Goal: Register for event/course

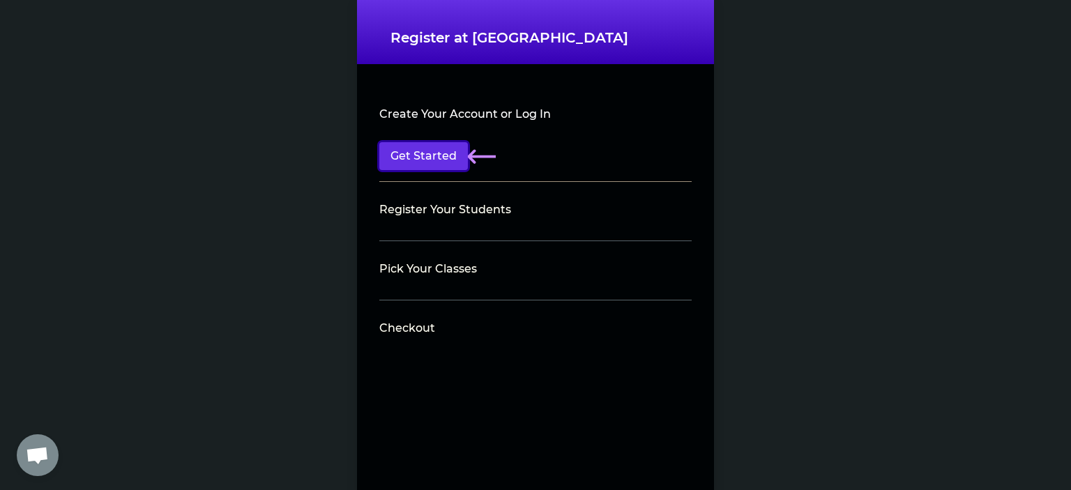
click at [410, 155] on button "Get Started" at bounding box center [423, 156] width 89 height 28
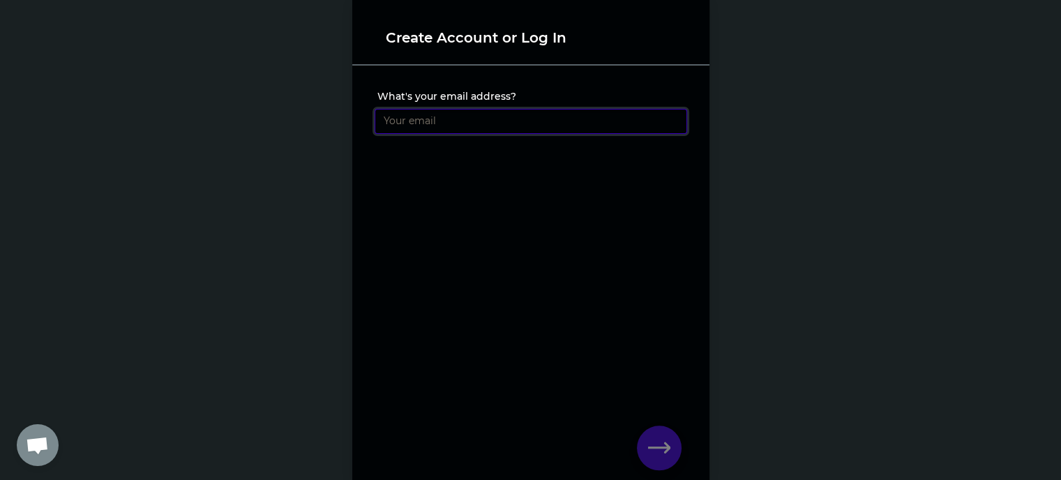
click at [430, 122] on input "What's your email address?" at bounding box center [530, 121] width 312 height 25
type input "[EMAIL_ADDRESS][DOMAIN_NAME]"
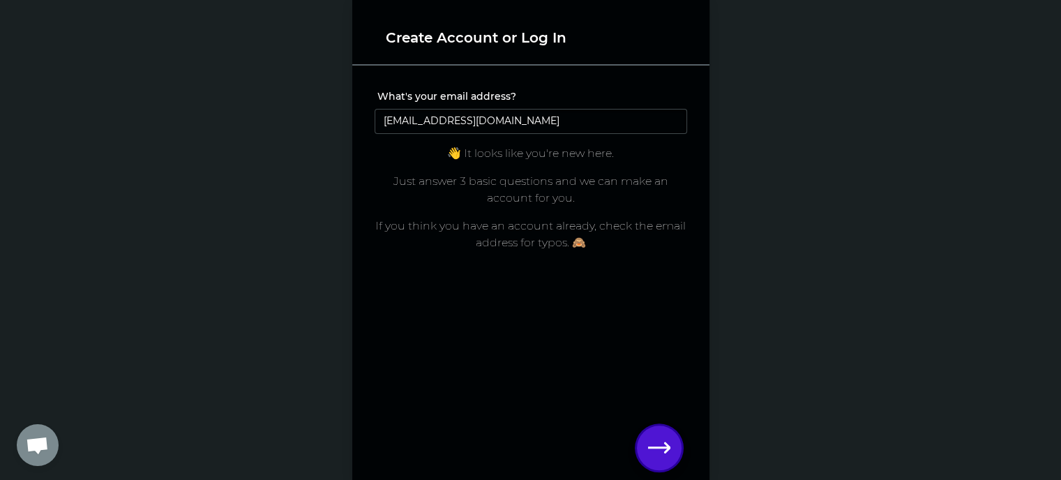
click at [663, 447] on icon "button" at bounding box center [659, 447] width 22 height 10
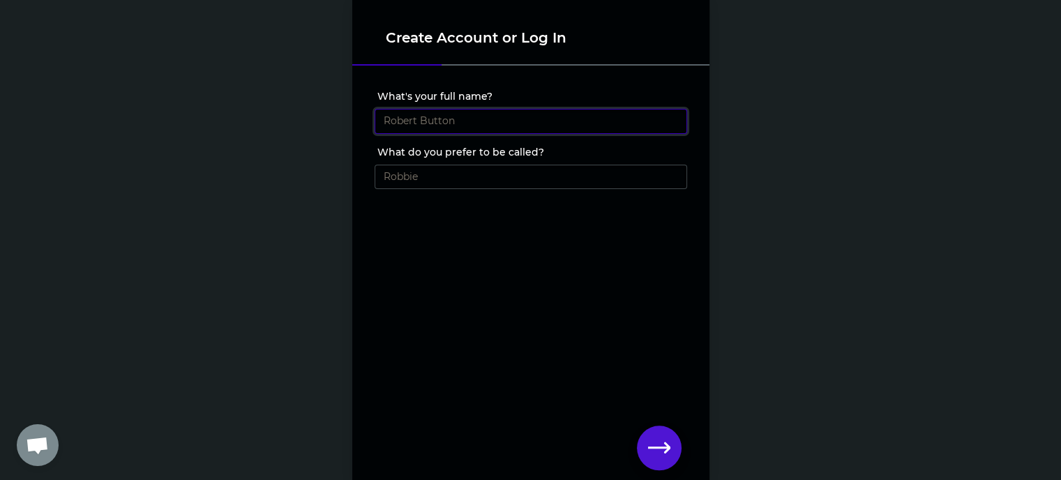
click at [413, 119] on input "What's your full name?" at bounding box center [530, 121] width 312 height 25
type input "[PERSON_NAME]"
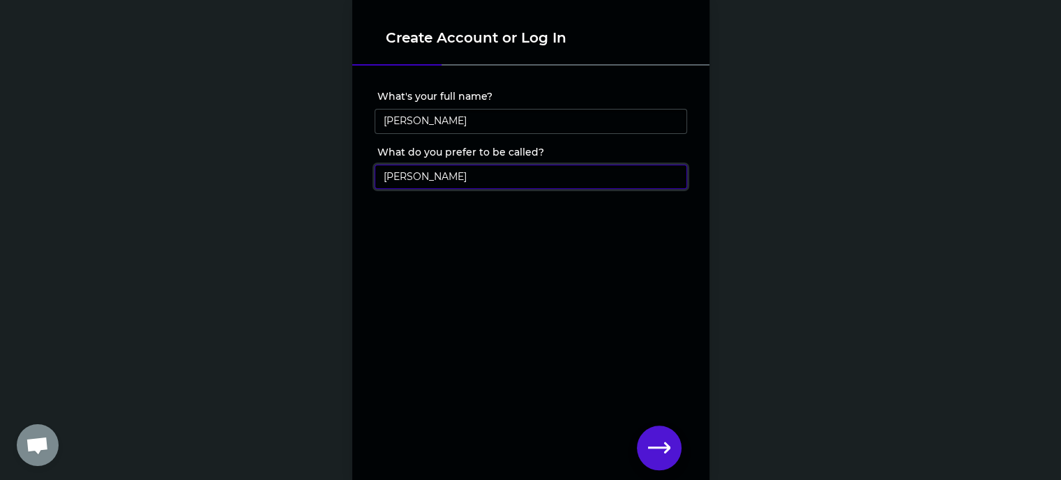
type input "[PERSON_NAME]"
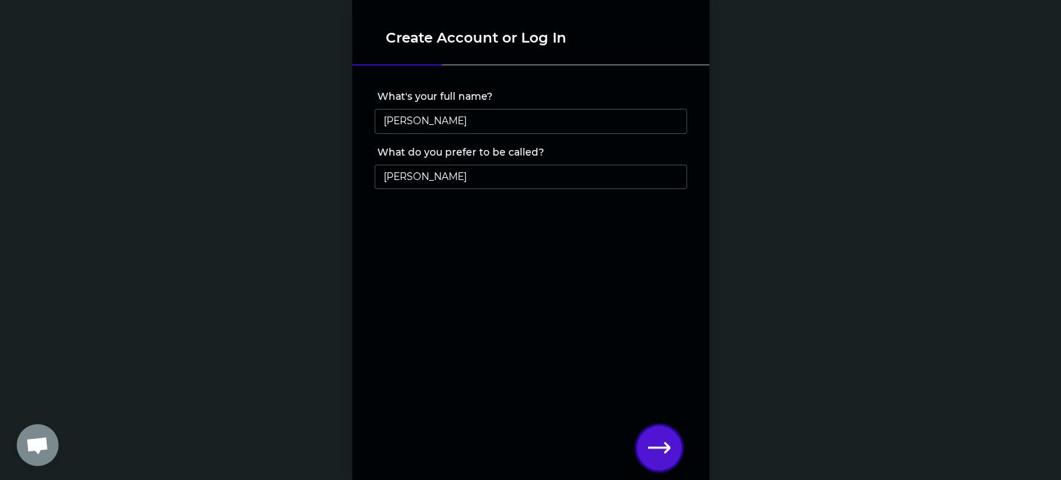
click at [651, 439] on icon "button" at bounding box center [659, 448] width 22 height 22
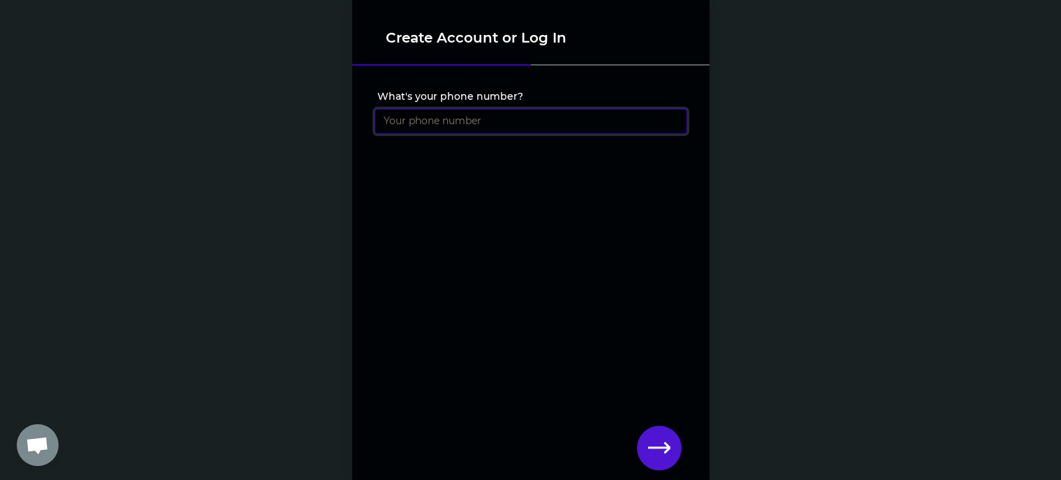
click at [468, 119] on input "What's your phone number?" at bounding box center [530, 121] width 312 height 25
type input "[PHONE_NUMBER]"
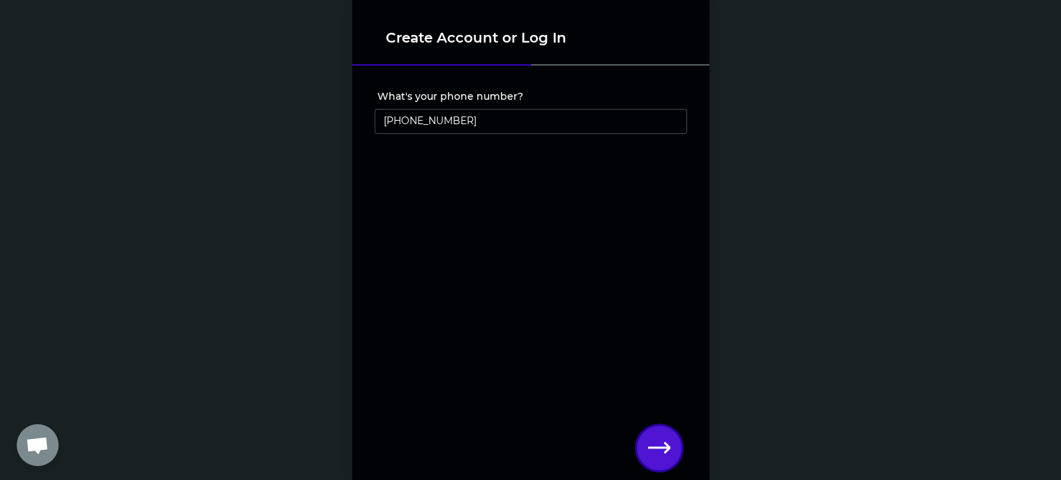
click at [664, 446] on icon "button" at bounding box center [659, 448] width 22 height 22
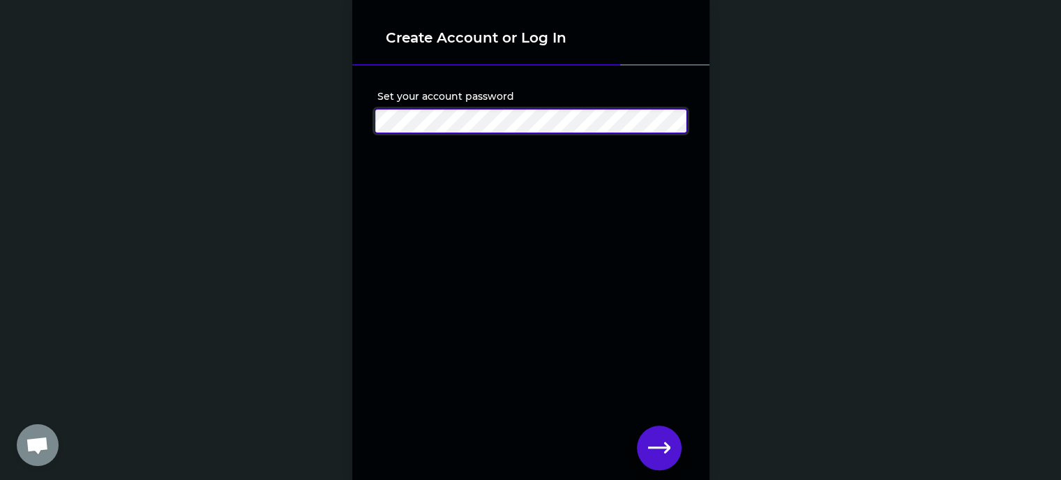
click at [176, 91] on div "Create Account or Log In Set your account password" at bounding box center [530, 240] width 1061 height 480
click at [329, 111] on div "Create Account or Log In Set your account password" at bounding box center [530, 240] width 1061 height 480
click at [648, 457] on icon "button" at bounding box center [659, 448] width 22 height 22
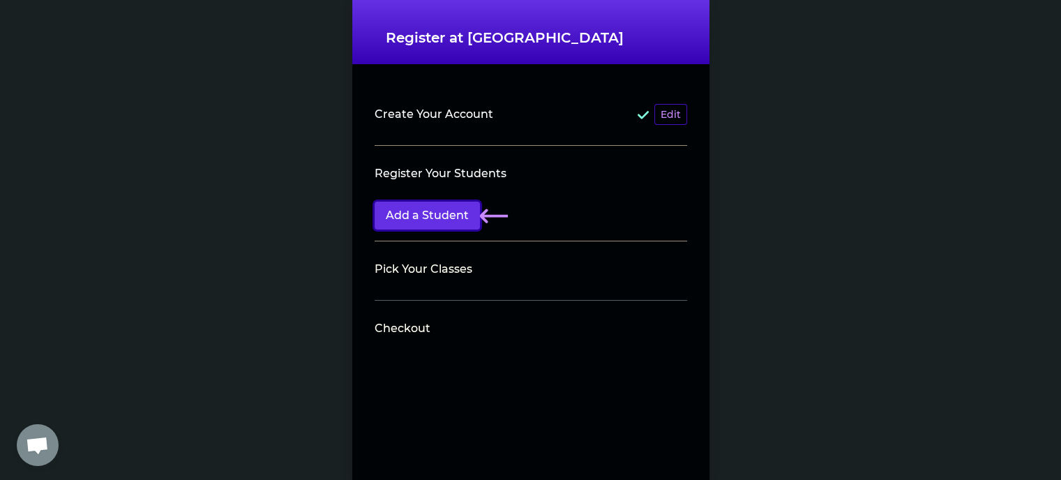
click at [424, 213] on button "Add a Student" at bounding box center [426, 216] width 105 height 28
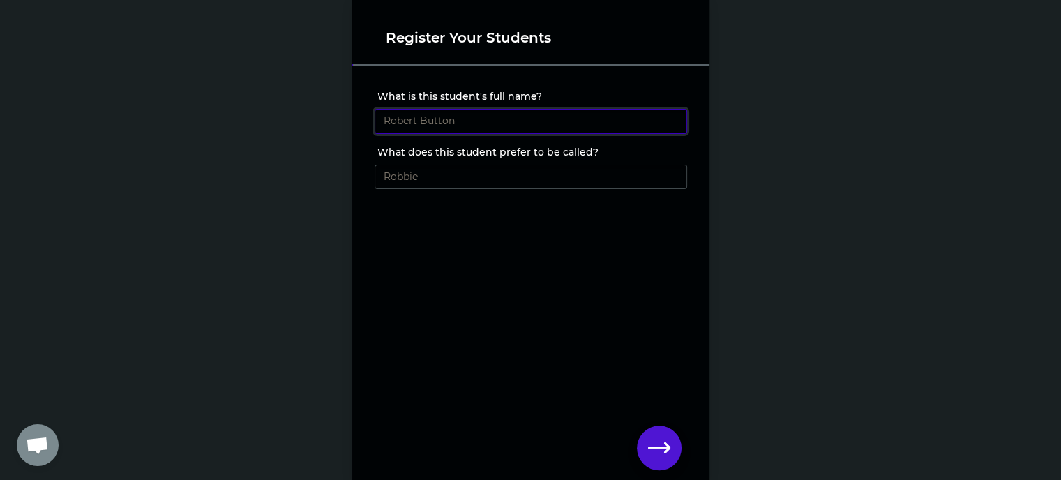
click at [414, 124] on input "What is this student's full name?" at bounding box center [530, 121] width 312 height 25
type input "[PERSON_NAME]"
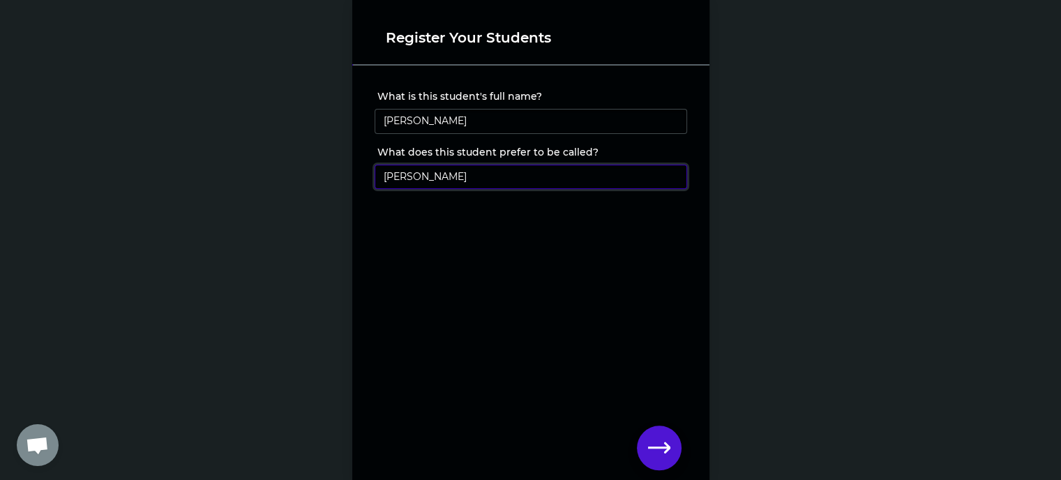
type input "[PERSON_NAME]"
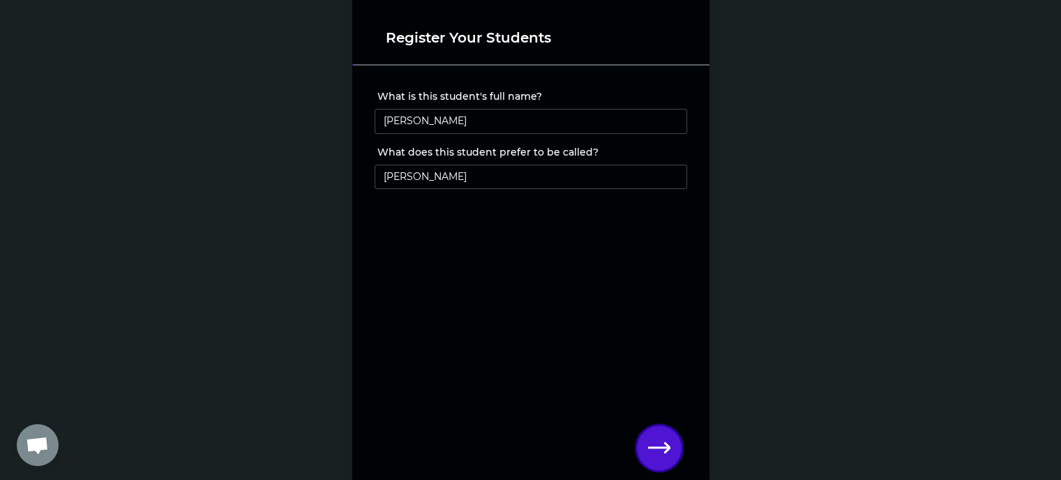
click at [653, 448] on icon "button" at bounding box center [659, 448] width 22 height 22
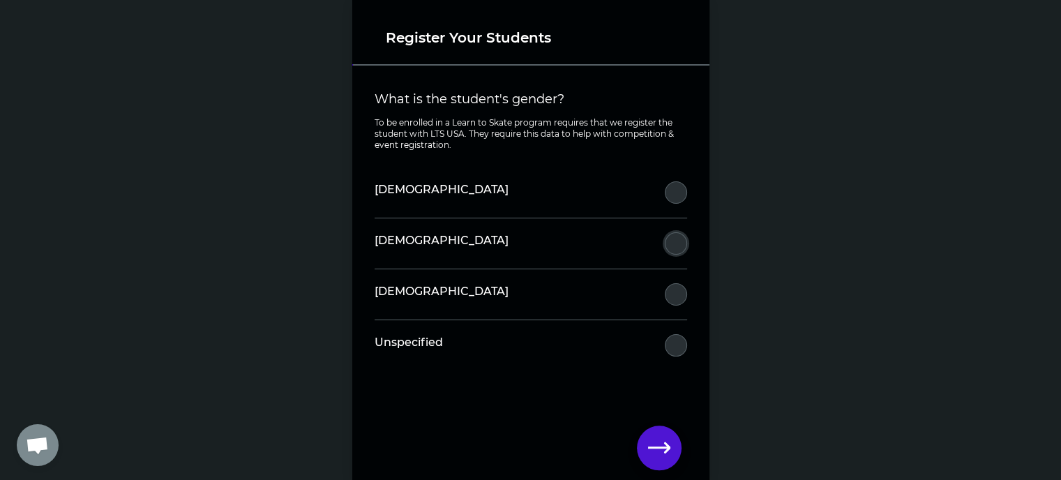
click at [675, 243] on button "What is the student's gender?" at bounding box center [676, 243] width 22 height 22
click at [662, 443] on icon "button" at bounding box center [659, 448] width 22 height 22
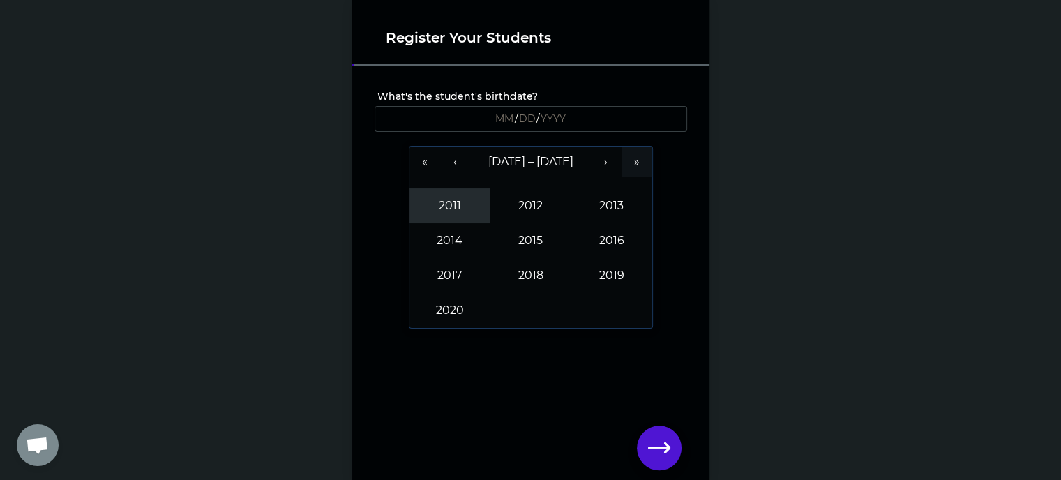
click at [437, 202] on button "2011" at bounding box center [449, 205] width 81 height 35
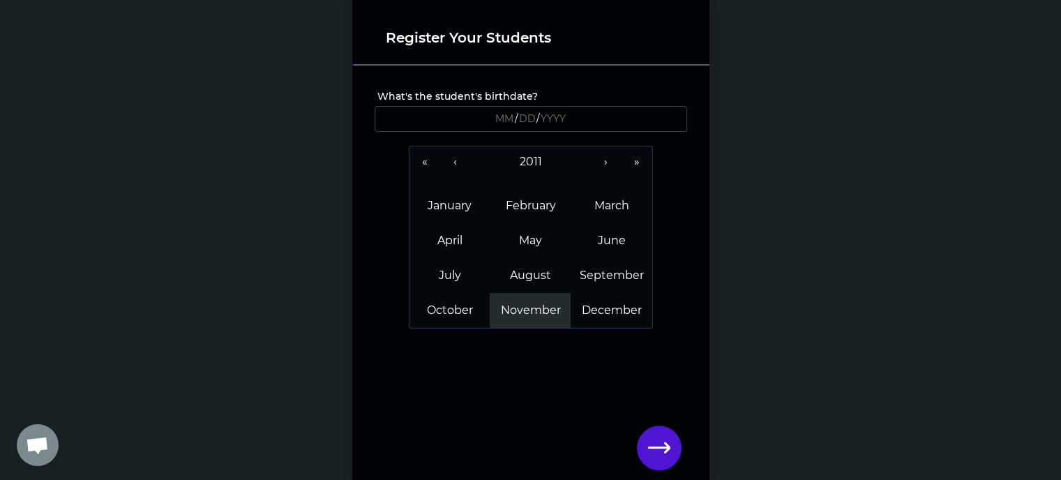
click at [519, 308] on abbr "November" at bounding box center [530, 309] width 60 height 13
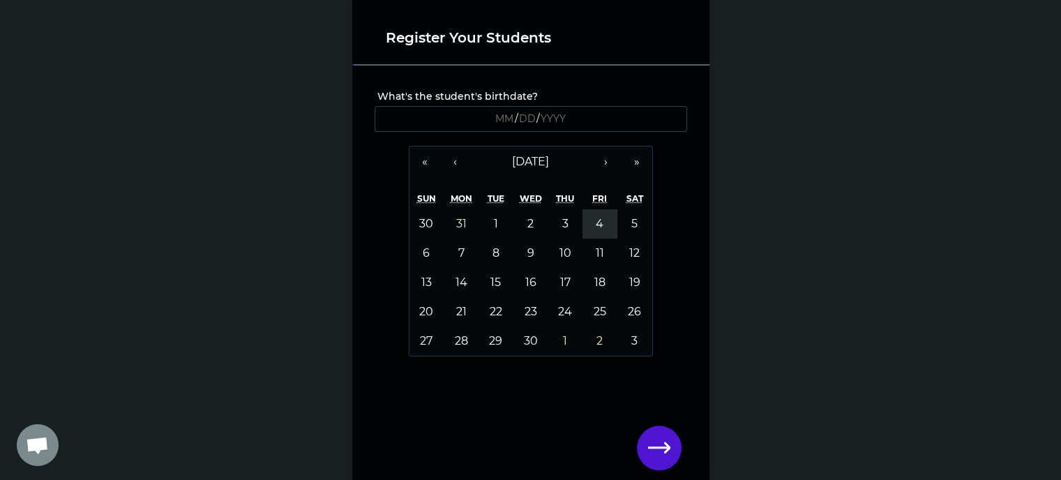
click at [597, 222] on abbr "4" at bounding box center [599, 223] width 8 height 13
type input "[DATE]"
type input "11"
type input "4"
type input "2011"
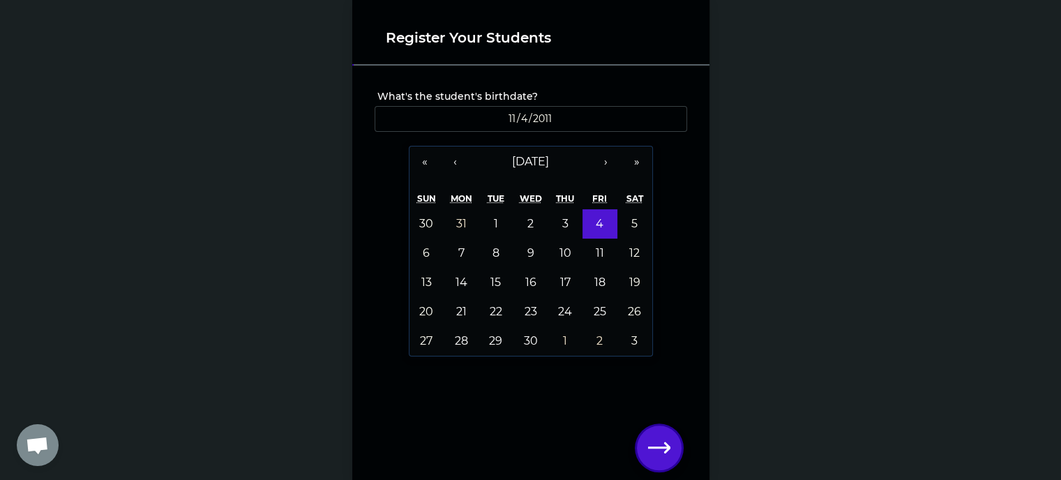
click at [653, 448] on icon "button" at bounding box center [659, 447] width 22 height 10
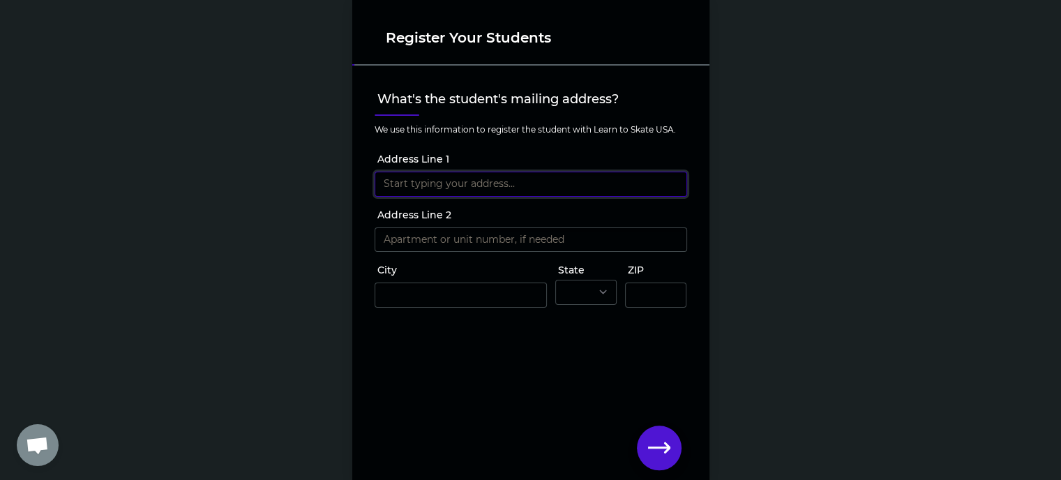
click at [436, 188] on input "Address Line 1" at bounding box center [530, 184] width 312 height 25
type input "[STREET_ADDRESS]"
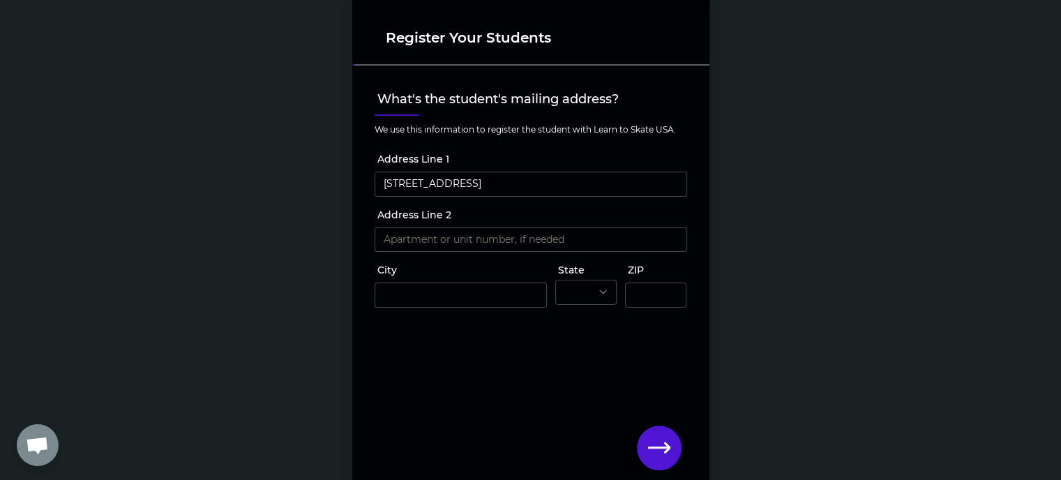
type input "[STREET_ADDRESS]"
type input "Coeur d' Alene"
select select "ID"
type input "83815"
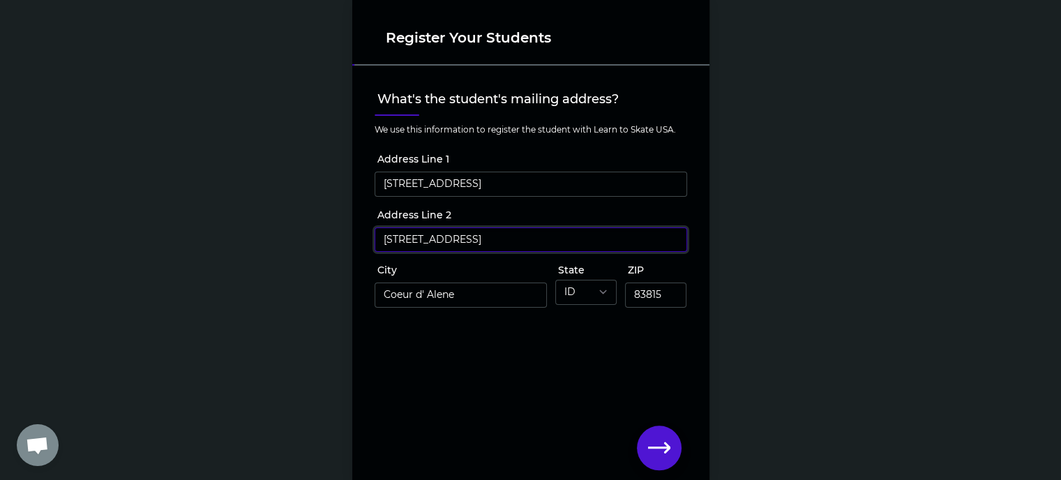
drag, startPoint x: 450, startPoint y: 243, endPoint x: 223, endPoint y: 221, distance: 227.7
click at [264, 229] on div "Register Your Students What's the student's mailing address? We use this inform…" at bounding box center [530, 240] width 1061 height 480
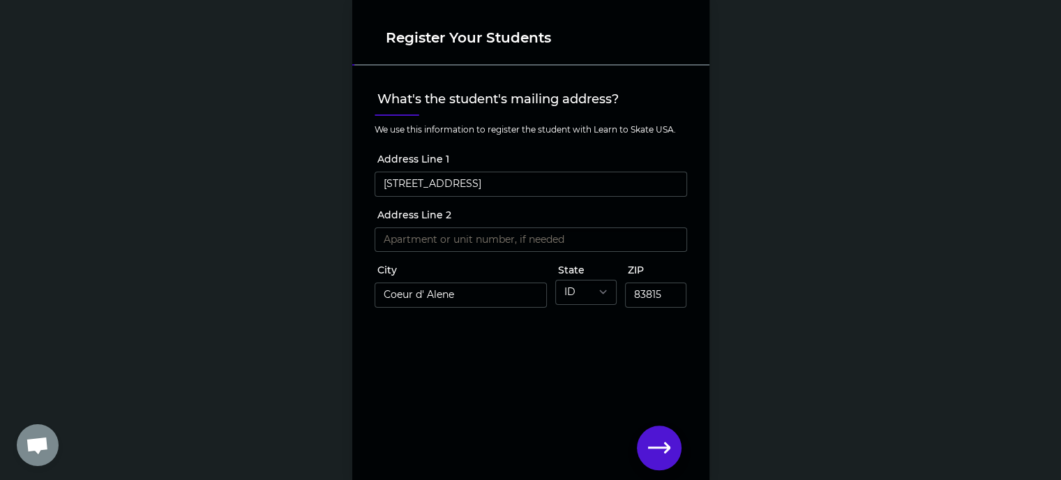
click at [223, 221] on div "Register Your Students What's the student's mailing address? We use this inform…" at bounding box center [530, 240] width 1061 height 480
click at [652, 448] on icon "button" at bounding box center [659, 447] width 22 height 10
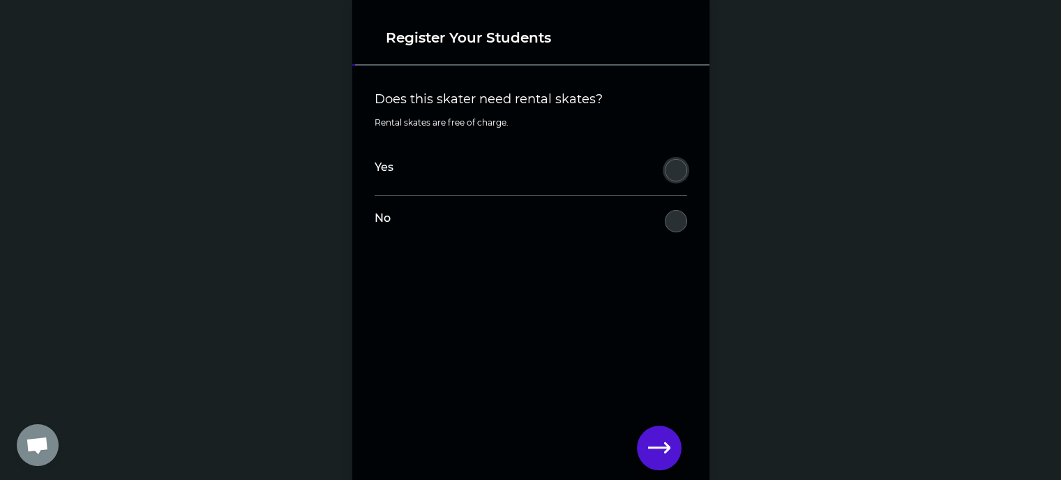
click at [674, 169] on button "Does this skater need rental skates?" at bounding box center [676, 170] width 22 height 22
click at [667, 439] on icon "button" at bounding box center [659, 448] width 22 height 22
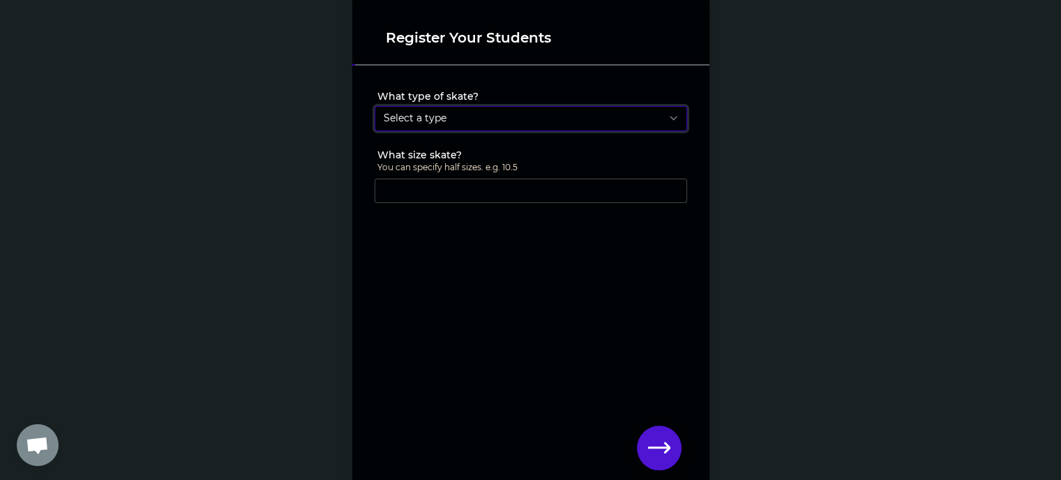
click at [426, 120] on select "Select a type Youth Figure Men's Figure Women's Figure Men's Hockey Women's Hoc…" at bounding box center [530, 118] width 312 height 25
select select "men_hockey"
click at [374, 106] on select "Select a type Youth Figure Men's Figure Women's Figure Men's Hockey Women's Hoc…" at bounding box center [530, 118] width 312 height 25
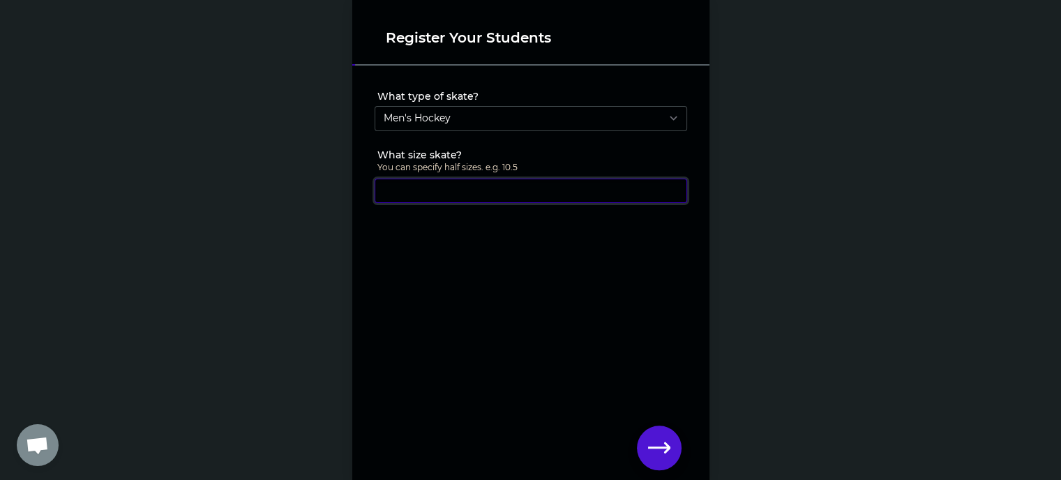
click at [423, 189] on input "What size skate?" at bounding box center [530, 191] width 312 height 25
type input "12"
click at [657, 434] on button "button" at bounding box center [659, 447] width 45 height 45
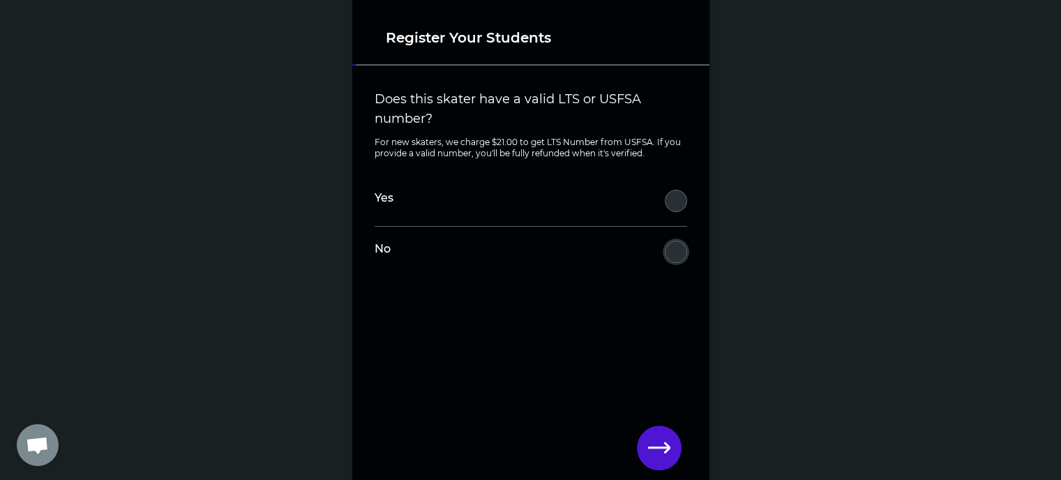
click at [667, 250] on button "Does this skater have a valid LTS or USFSA number?" at bounding box center [676, 252] width 22 height 22
click at [648, 446] on icon "button" at bounding box center [659, 448] width 22 height 22
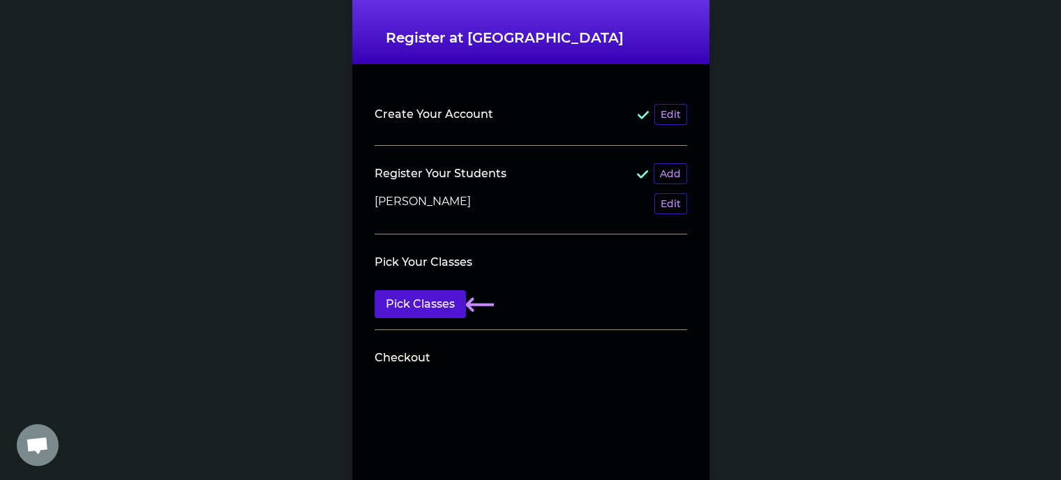
scroll to position [10, 0]
click at [412, 292] on button "Pick Classes" at bounding box center [419, 304] width 91 height 28
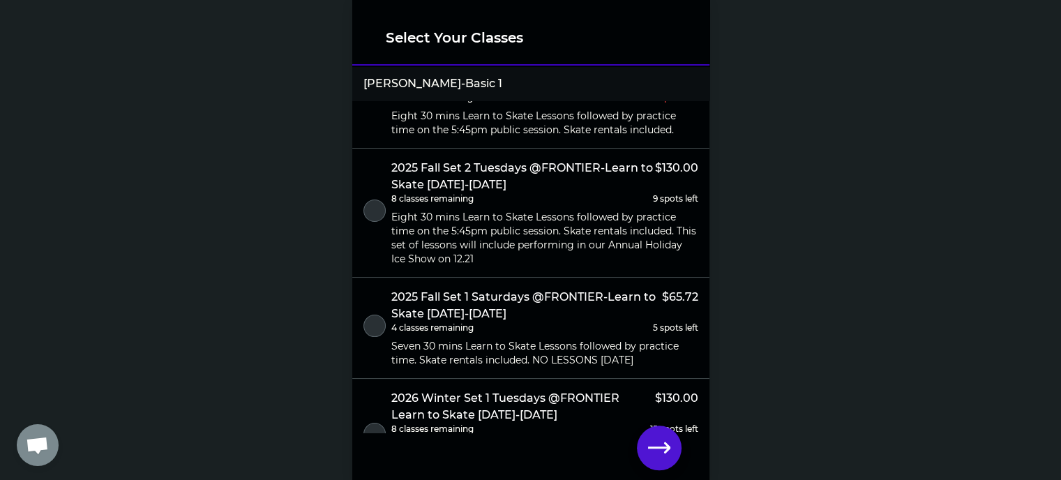
scroll to position [139, 0]
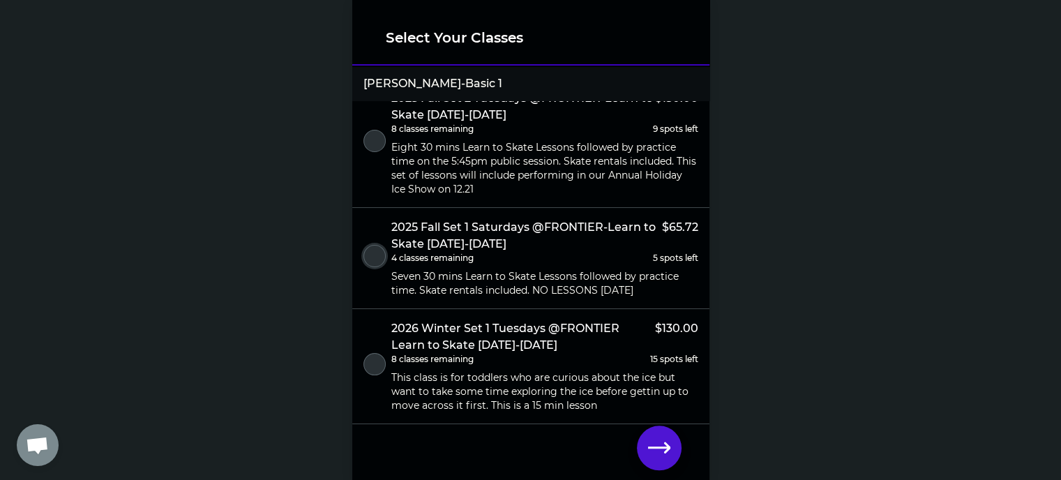
click at [373, 245] on button "select class" at bounding box center [374, 256] width 22 height 22
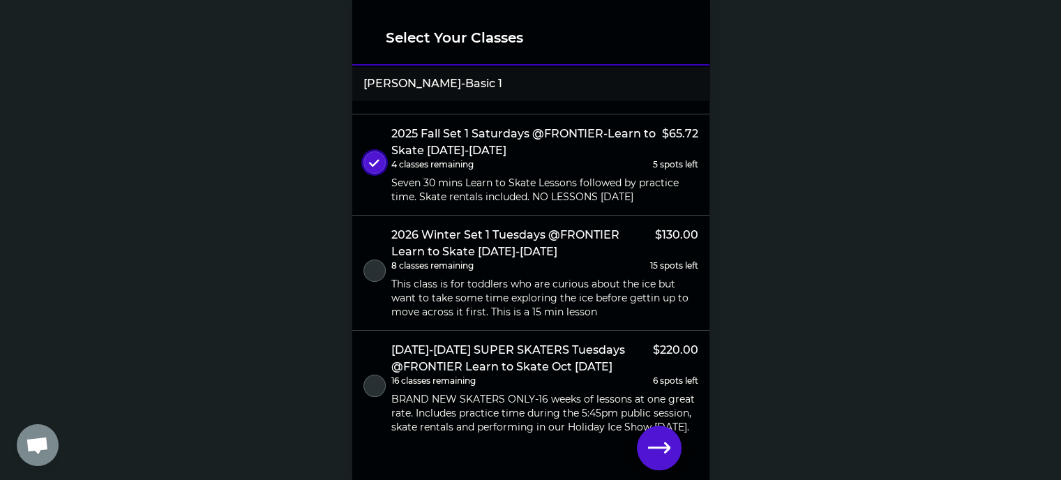
scroll to position [163, 0]
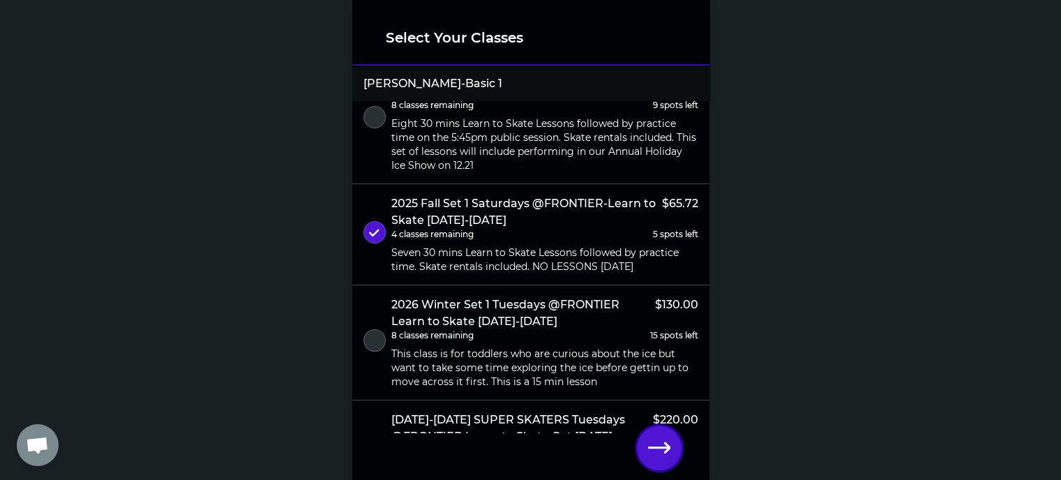
click at [654, 446] on icon "button" at bounding box center [659, 448] width 22 height 22
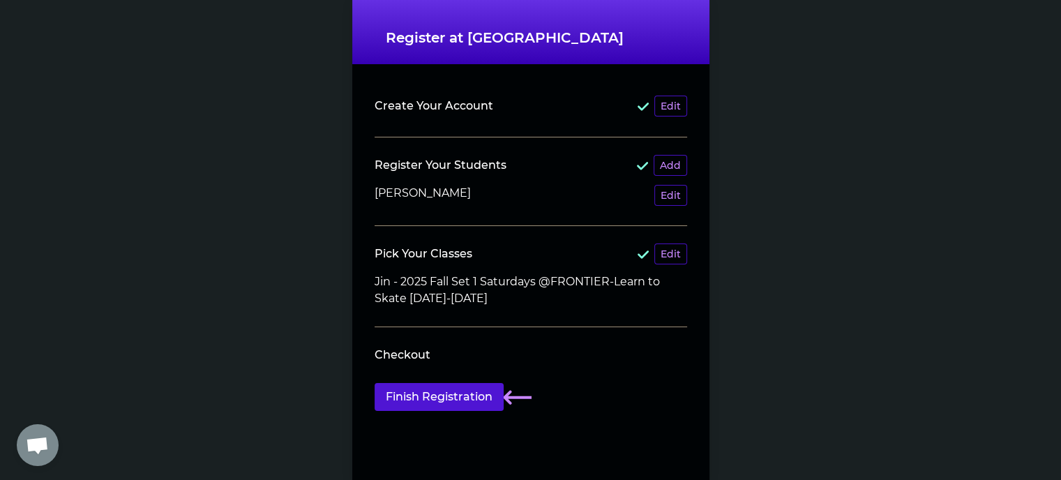
scroll to position [10, 0]
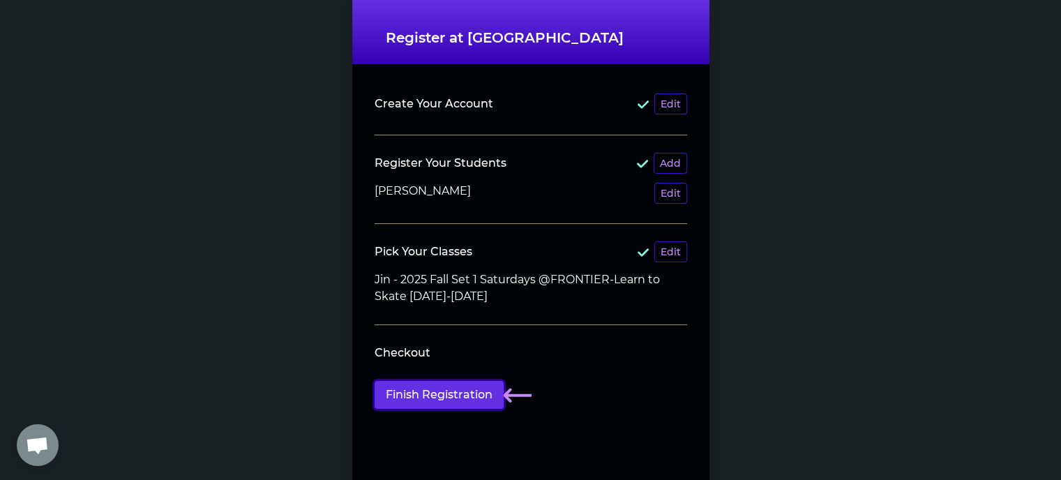
click at [423, 395] on button "Finish Registration" at bounding box center [438, 395] width 129 height 28
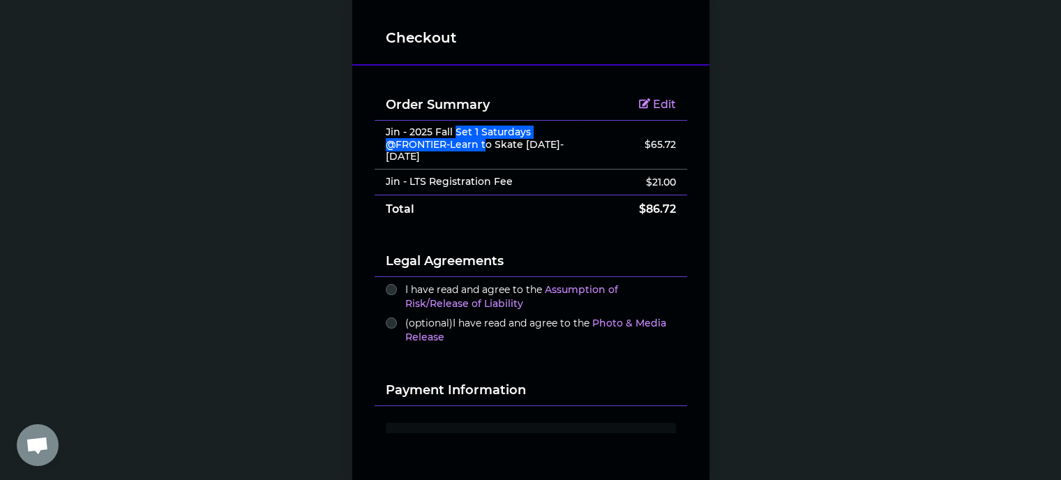
drag, startPoint x: 449, startPoint y: 130, endPoint x: 483, endPoint y: 142, distance: 35.3
click at [483, 142] on p "Jin - 2025 Fall Set 1 Saturdays @FRONTIER-Learn to Skate [DATE]-[DATE]" at bounding box center [479, 144] width 186 height 37
click at [386, 289] on button "I have read and agree to the Assumption of Risk/Release of Liability" at bounding box center [391, 289] width 11 height 11
click at [386, 320] on button "(optional) I have read and agree to the Photo & Media Release" at bounding box center [391, 322] width 11 height 11
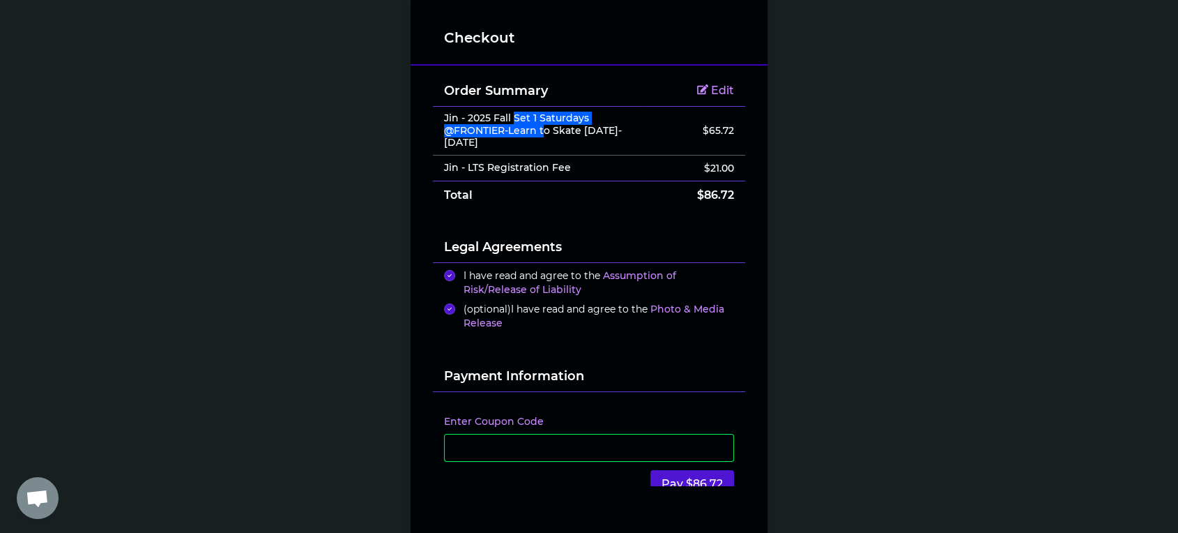
scroll to position [80, 0]
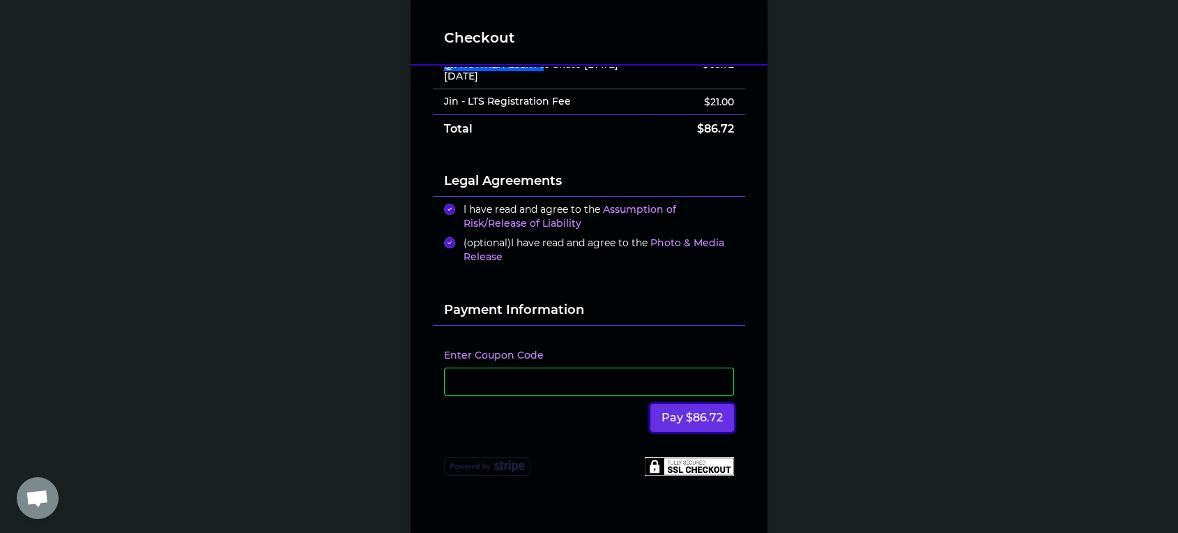
click at [686, 404] on button "Pay $86.72" at bounding box center [693, 418] width 84 height 28
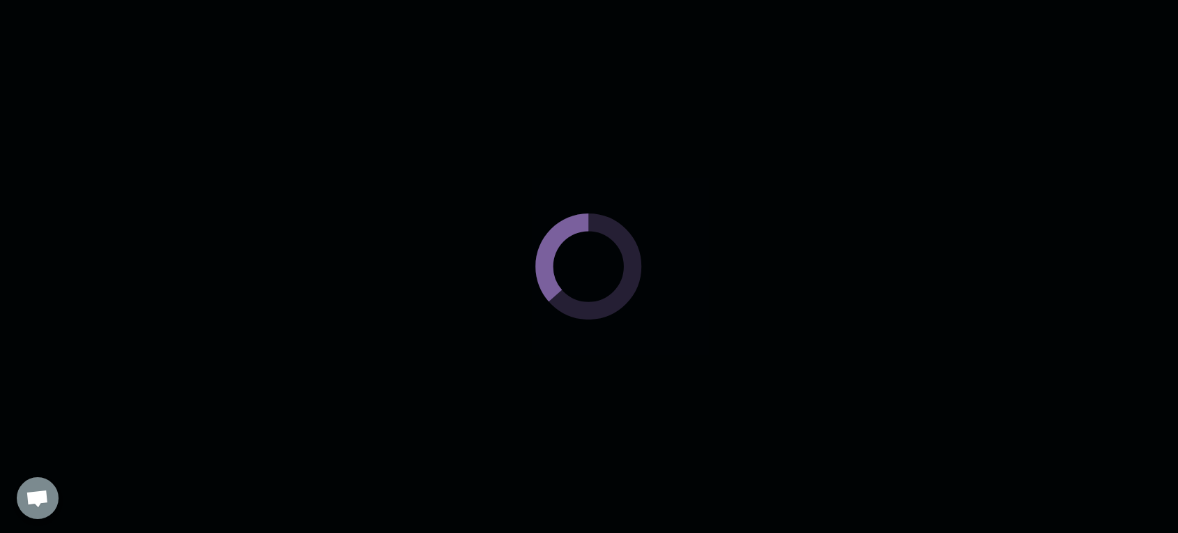
scroll to position [0, 0]
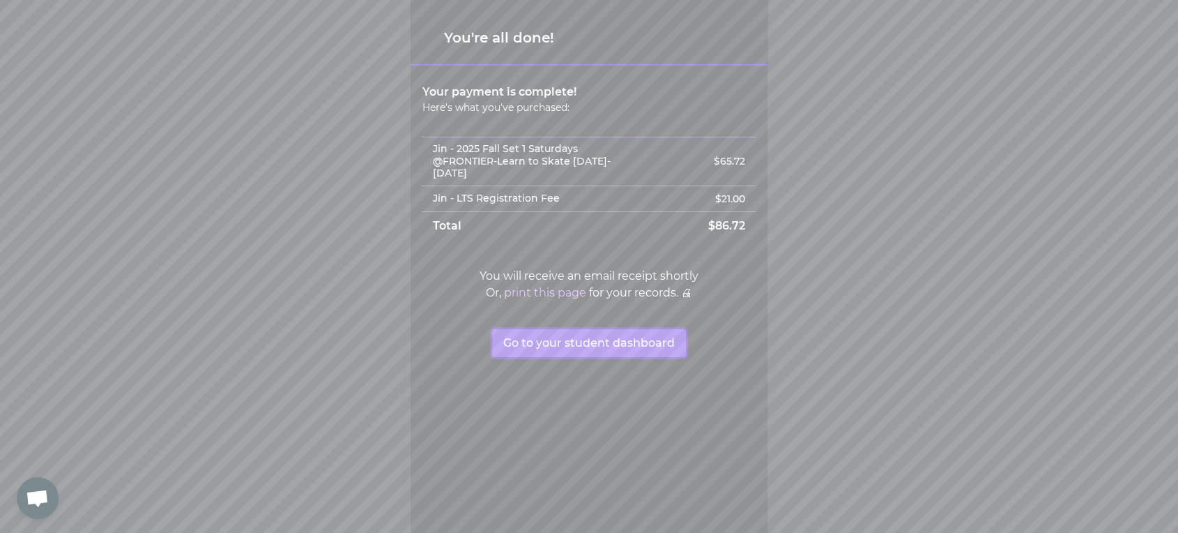
click at [594, 336] on button "Go to your student dashboard" at bounding box center [589, 343] width 194 height 28
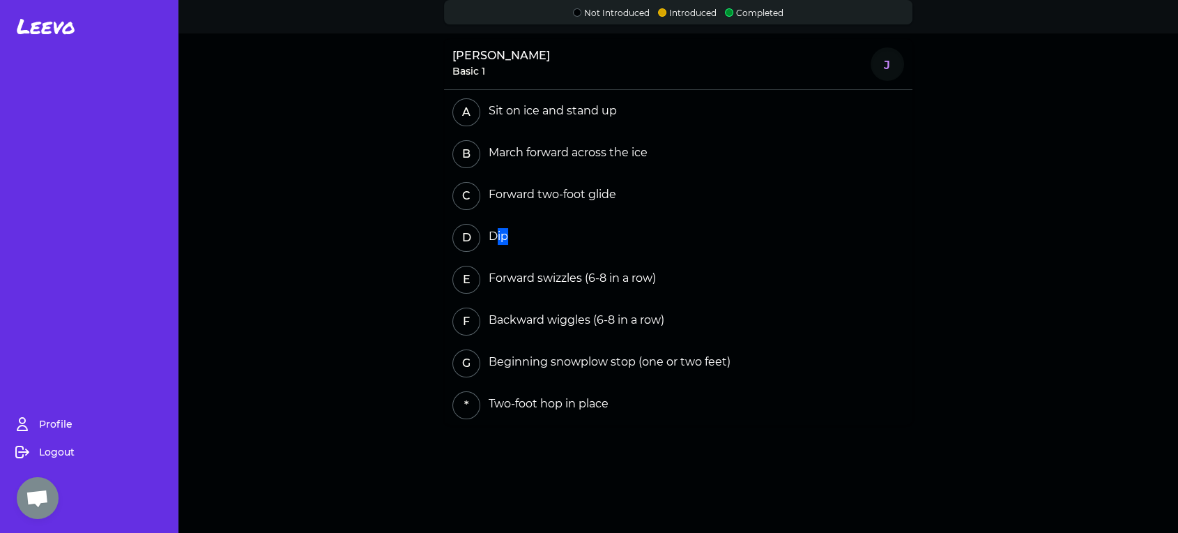
drag, startPoint x: 491, startPoint y: 239, endPoint x: 507, endPoint y: 240, distance: 16.1
click at [507, 240] on div "D Dip" at bounding box center [678, 236] width 469 height 42
drag, startPoint x: 562, startPoint y: 193, endPoint x: 584, endPoint y: 194, distance: 22.3
click at [582, 194] on div "Forward two-foot glide" at bounding box center [549, 194] width 133 height 17
drag, startPoint x: 517, startPoint y: 279, endPoint x: 591, endPoint y: 281, distance: 74.6
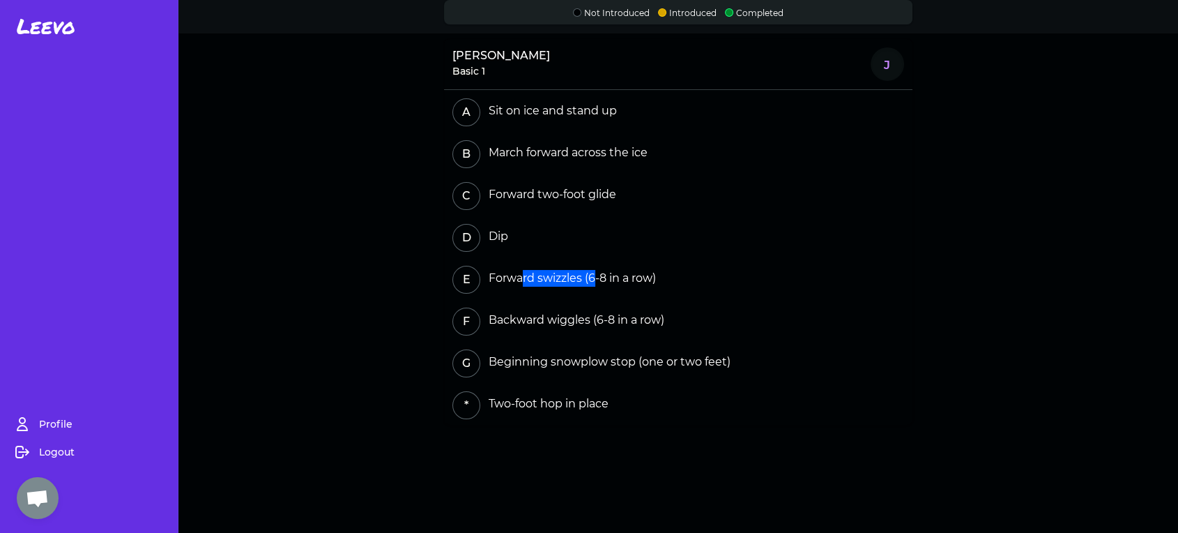
click at [591, 281] on div "Forward swizzles (6-8 in a row)" at bounding box center [569, 278] width 173 height 17
click at [564, 279] on div "Forward swizzles (6-8 in a row)" at bounding box center [569, 278] width 173 height 17
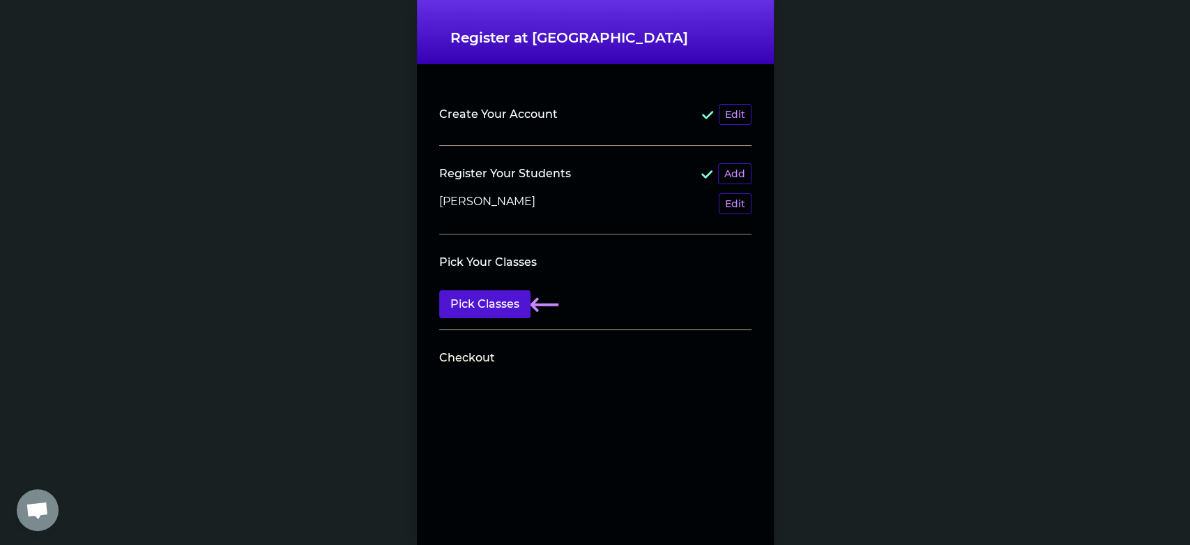
click at [491, 32] on h1 "Register at [GEOGRAPHIC_DATA]" at bounding box center [595, 38] width 290 height 20
click at [578, 35] on h1 "Register at [GEOGRAPHIC_DATA]" at bounding box center [595, 38] width 290 height 20
click at [724, 204] on button "Edit" at bounding box center [735, 203] width 33 height 21
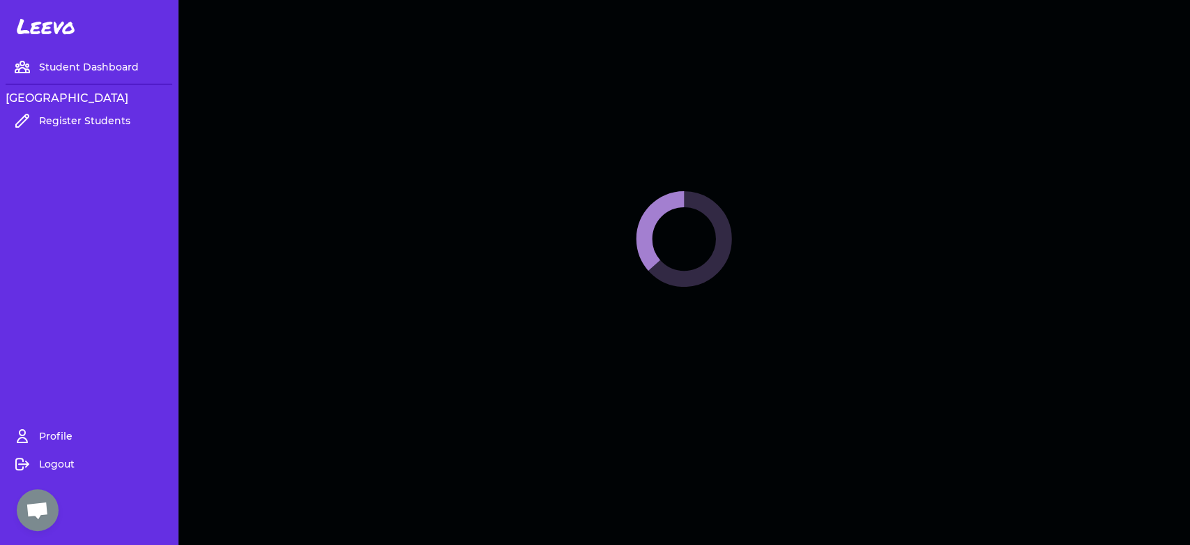
select select "ID"
select select "men_hockey"
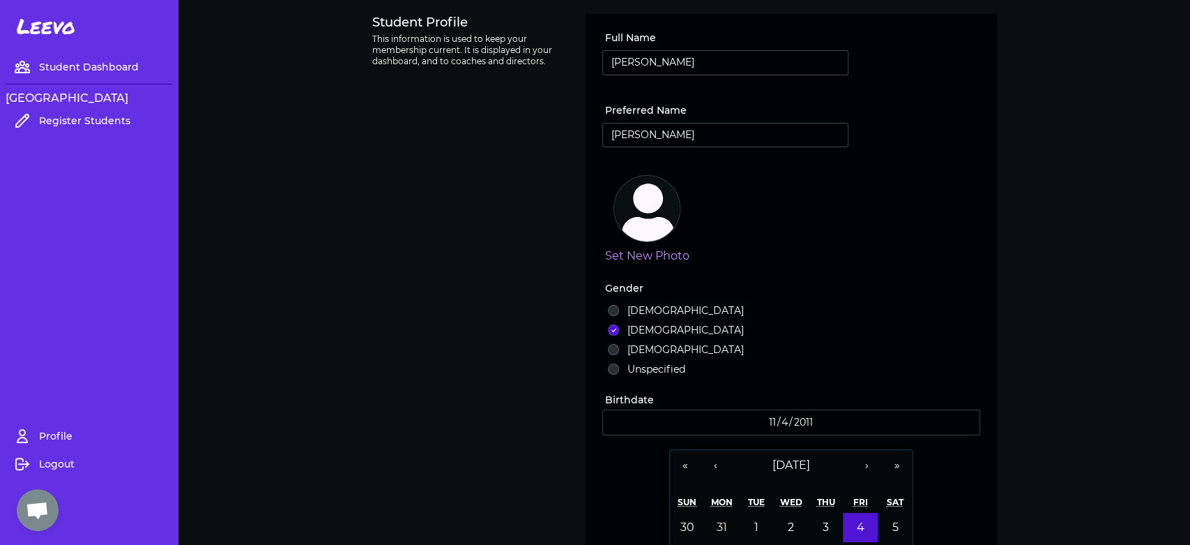
select select "1"
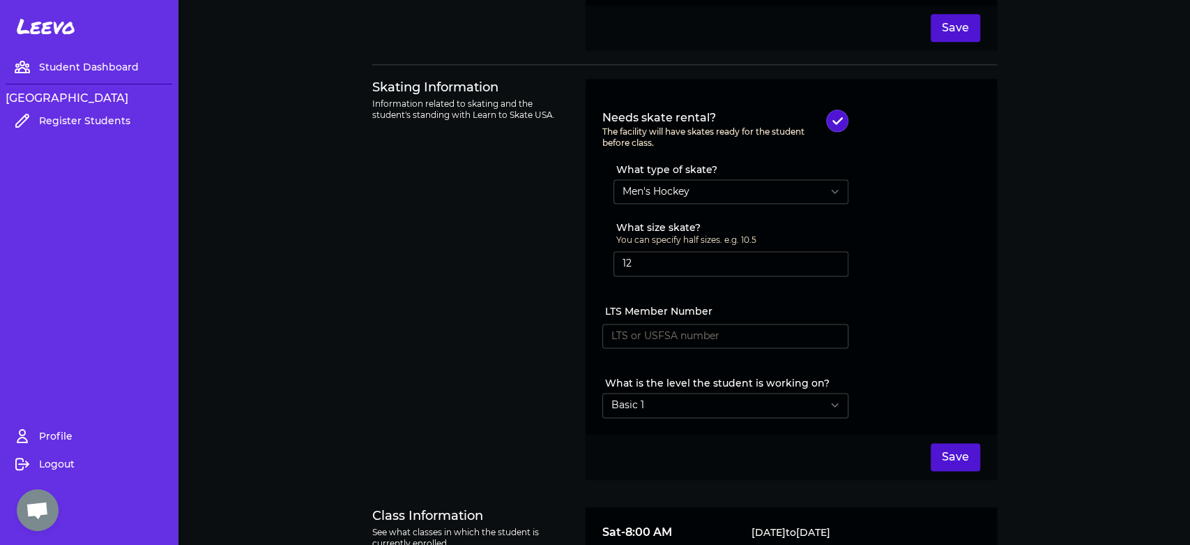
scroll to position [1275, 0]
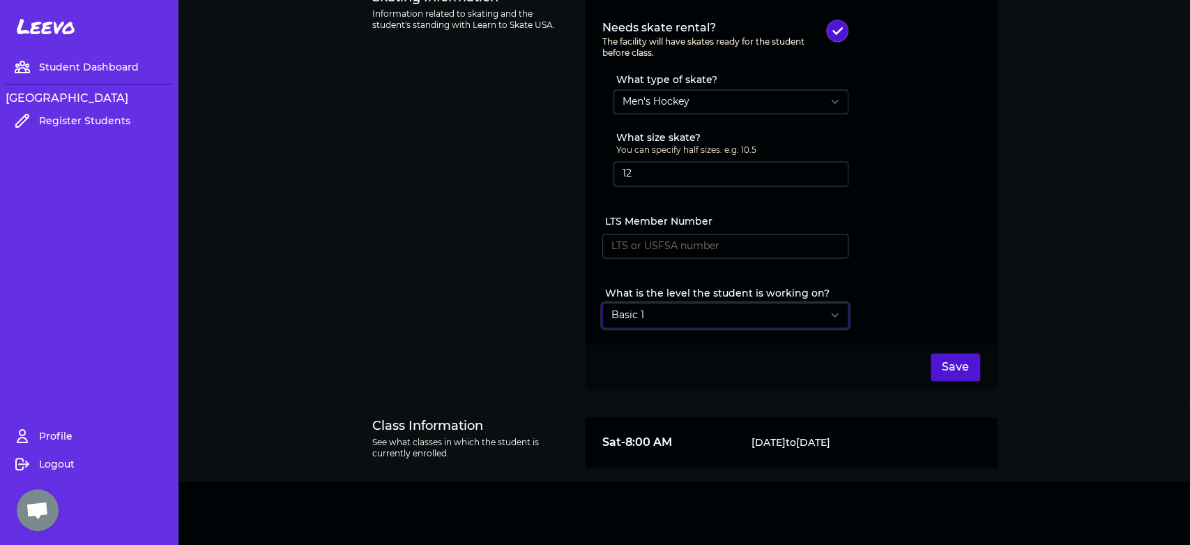
click at [674, 310] on select "Select Level I don't know Basic 1 Basic 2 Basic 3 Basic 4 Basic 5 Basic 6 Snowp…" at bounding box center [725, 315] width 246 height 25
drag, startPoint x: 743, startPoint y: 437, endPoint x: 619, endPoint y: 436, distance: 124.1
click at [619, 436] on li "Sat - 8:00 AM Sep 6 to Oct 25, 2025" at bounding box center [790, 442] width 377 height 17
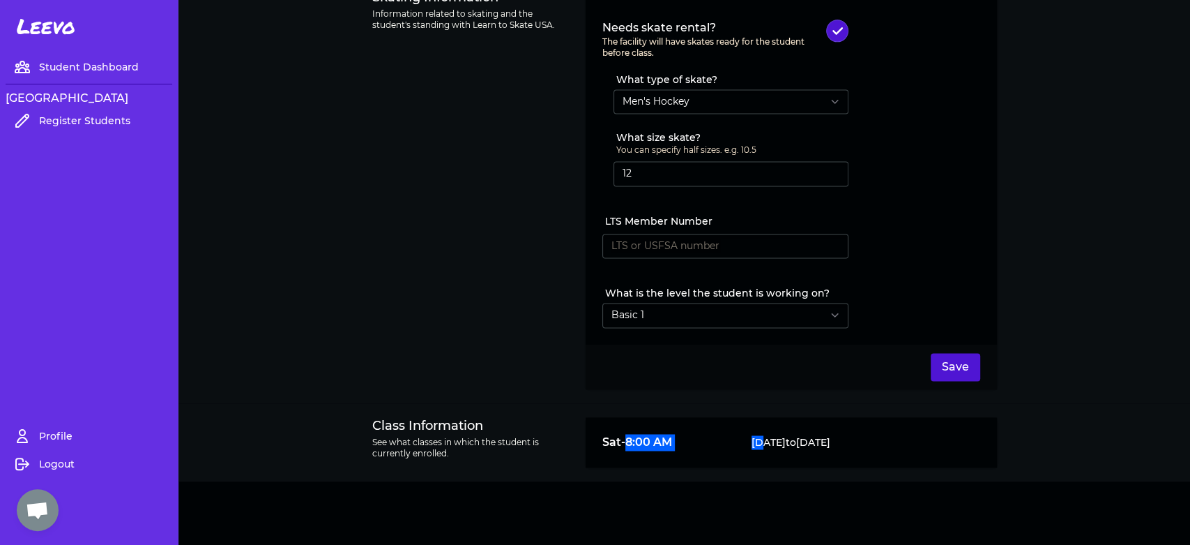
click at [625, 434] on p "Sat - 8:00 AM" at bounding box center [663, 442] width 122 height 17
drag, startPoint x: 408, startPoint y: 450, endPoint x: 385, endPoint y: 450, distance: 23.0
click at [385, 450] on p "See what classes in which the student is currently enrolled." at bounding box center [470, 448] width 197 height 22
click at [404, 444] on p "See what classes in which the student is currently enrolled." at bounding box center [470, 448] width 197 height 22
click at [758, 442] on p "Sep 6 to Oct 25, 2025" at bounding box center [791, 442] width 122 height 14
